Goal: Task Accomplishment & Management: Manage account settings

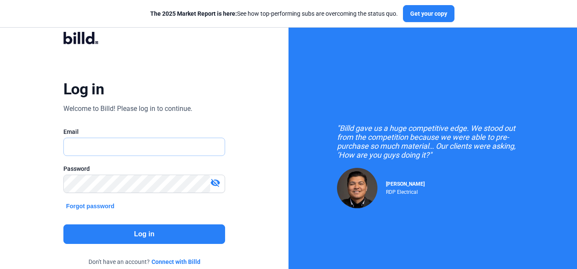
type input "[EMAIL_ADDRESS][DOMAIN_NAME]"
click at [142, 226] on button "Log in" at bounding box center [144, 235] width 162 height 20
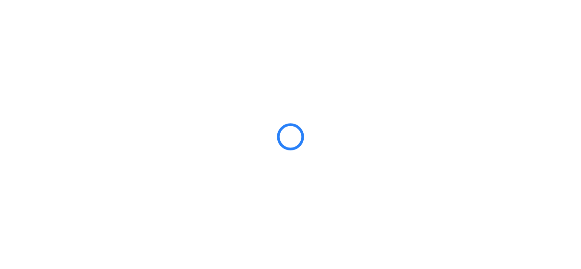
click at [147, 232] on div at bounding box center [290, 134] width 581 height 269
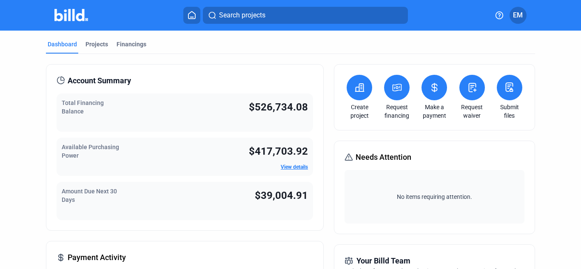
click at [432, 86] on icon at bounding box center [434, 87] width 5 height 9
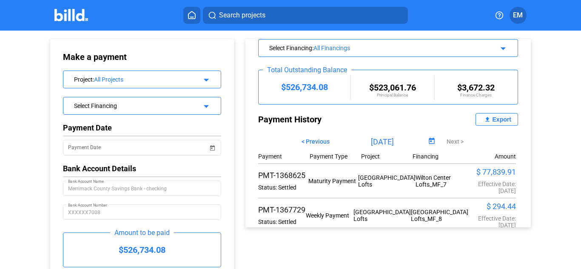
scroll to position [85, 0]
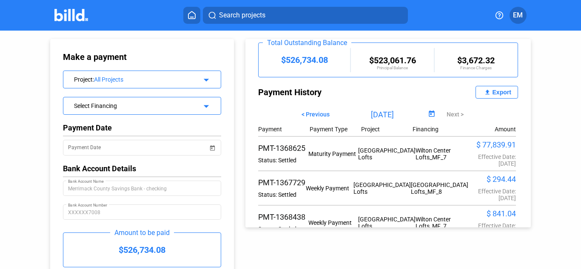
click at [493, 91] on div "Export" at bounding box center [502, 92] width 19 height 7
